Goal: Task Accomplishment & Management: Manage account settings

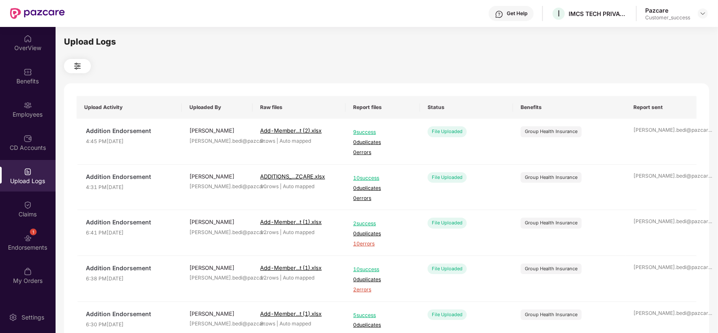
click at [22, 116] on div "Employees" at bounding box center [28, 114] width 56 height 8
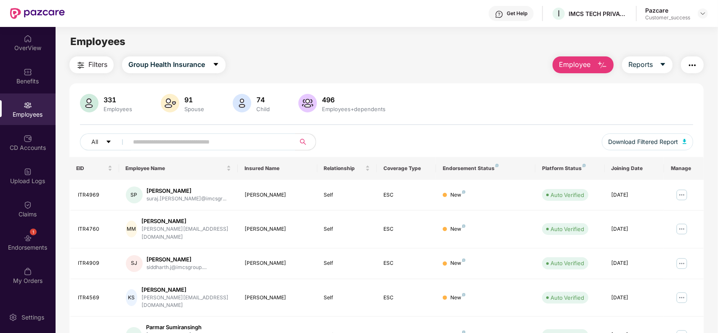
click at [77, 57] on button "Filters" at bounding box center [91, 64] width 44 height 17
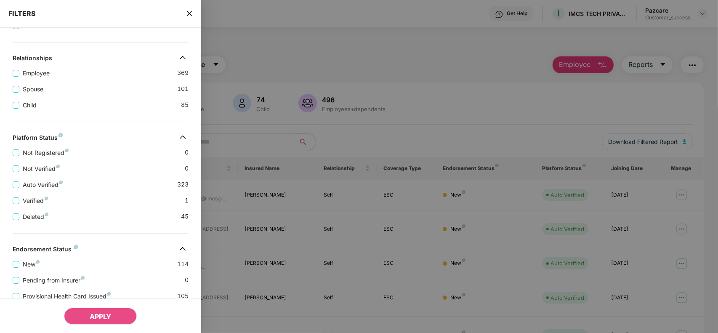
scroll to position [194, 0]
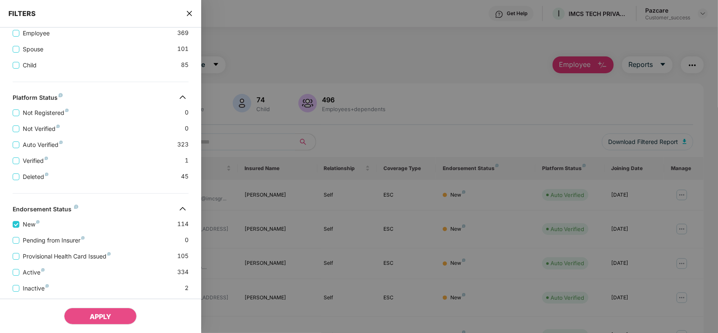
click at [190, 19] on div "FILTERS" at bounding box center [100, 14] width 201 height 28
click at [190, 12] on icon "close" at bounding box center [189, 13] width 7 height 7
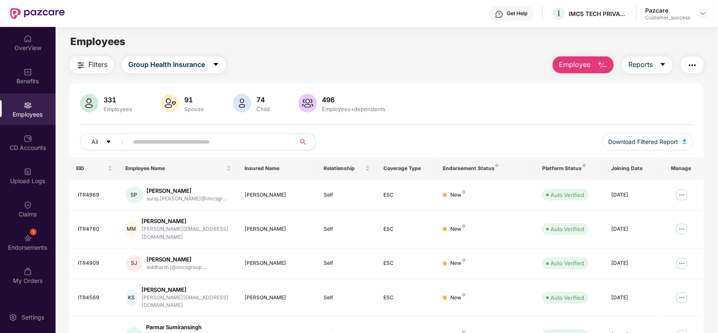
click at [76, 70] on button "Filters" at bounding box center [91, 64] width 44 height 17
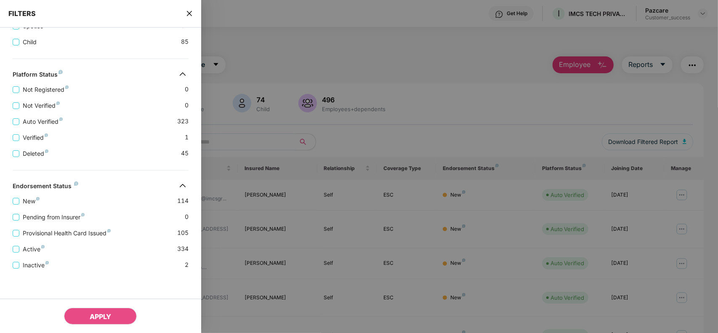
scroll to position [207, 0]
click at [26, 197] on span "New" at bounding box center [31, 200] width 24 height 9
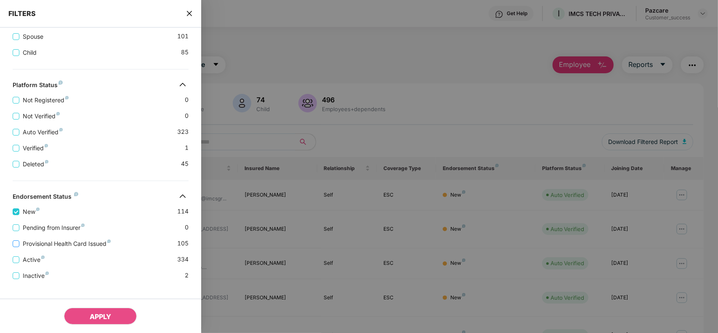
click at [37, 248] on span "Provisional Health Card Issued" at bounding box center [66, 243] width 95 height 9
click at [91, 310] on button "APPLY" at bounding box center [100, 316] width 73 height 17
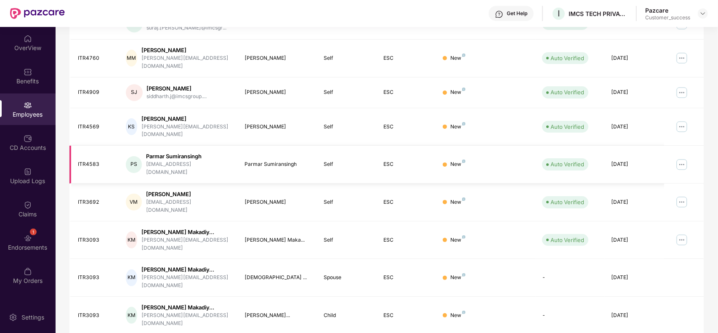
scroll to position [0, 0]
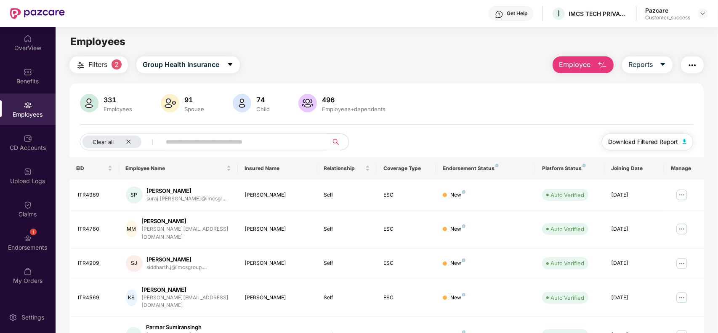
click at [655, 143] on span "Download Filtered Report" at bounding box center [643, 141] width 70 height 9
click at [508, 55] on main "Employees Filters 2 Group Health Insurance Employee Reports 331 Employees 91 Sp…" at bounding box center [387, 193] width 662 height 333
